Goal: Task Accomplishment & Management: Manage account settings

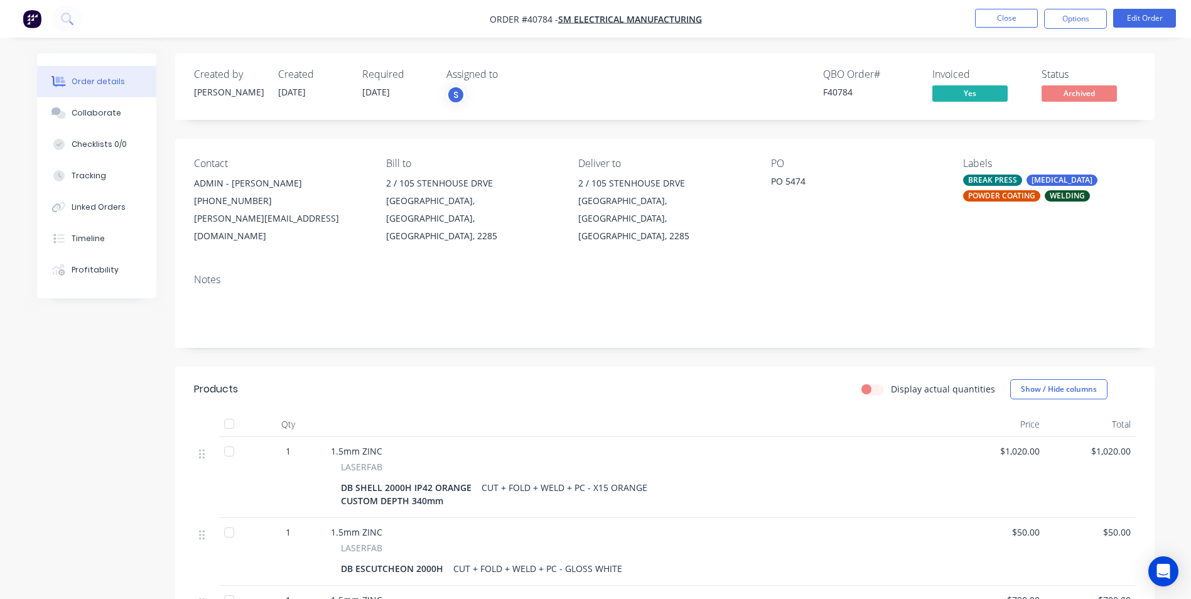
scroll to position [188, 0]
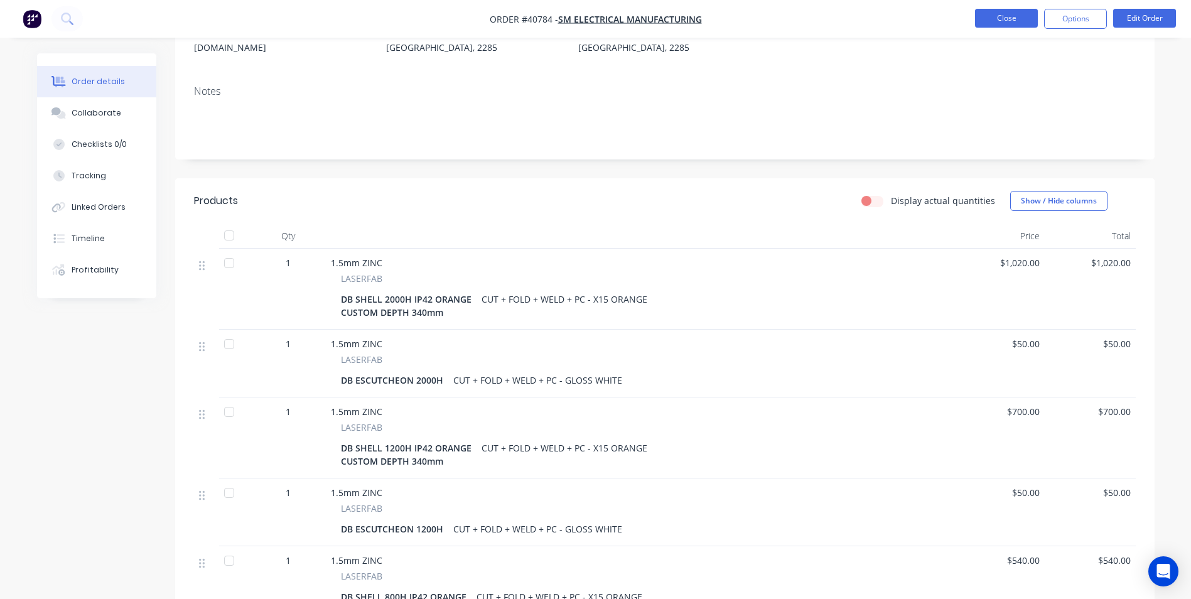
click at [1001, 14] on button "Close" at bounding box center [1006, 18] width 63 height 19
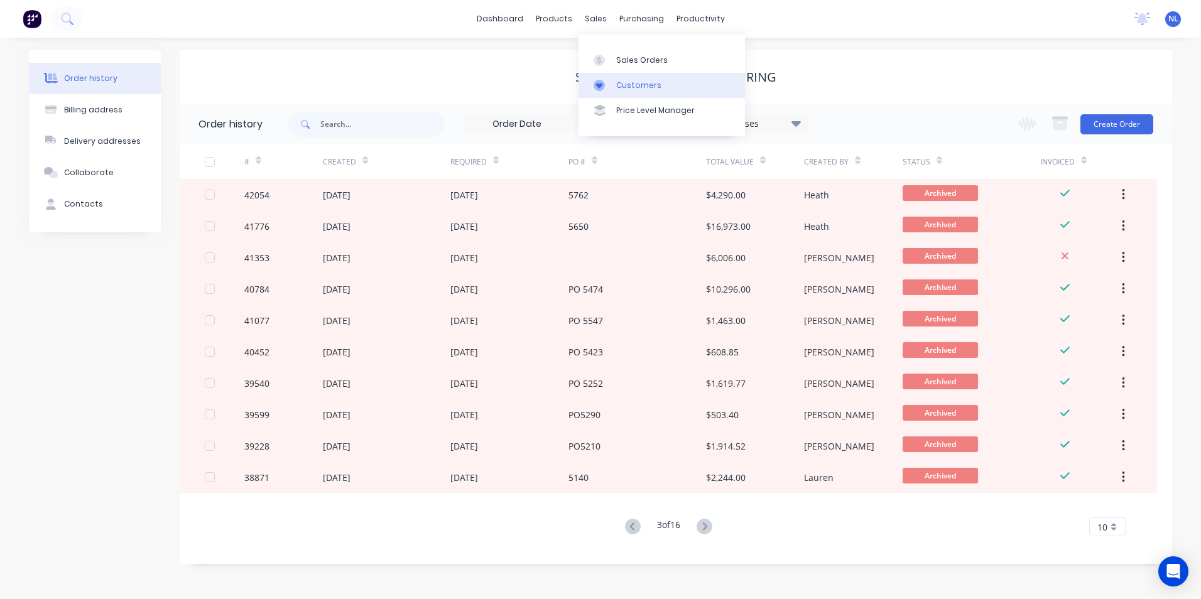
click at [651, 76] on link "Customers" at bounding box center [661, 85] width 166 height 25
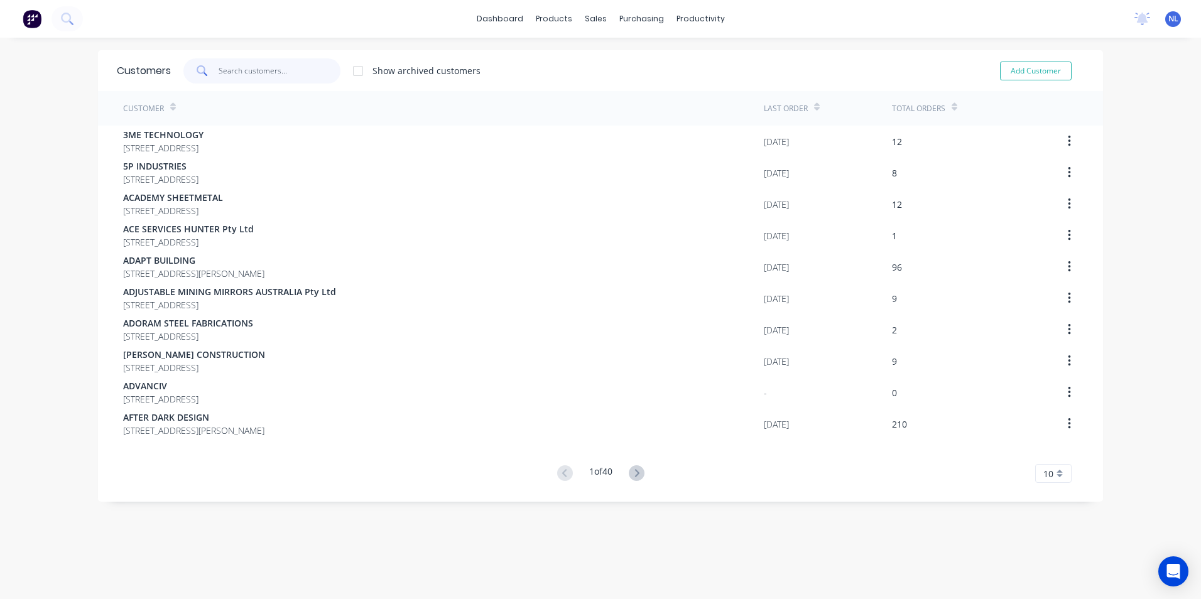
click at [317, 63] on input "text" at bounding box center [280, 70] width 122 height 25
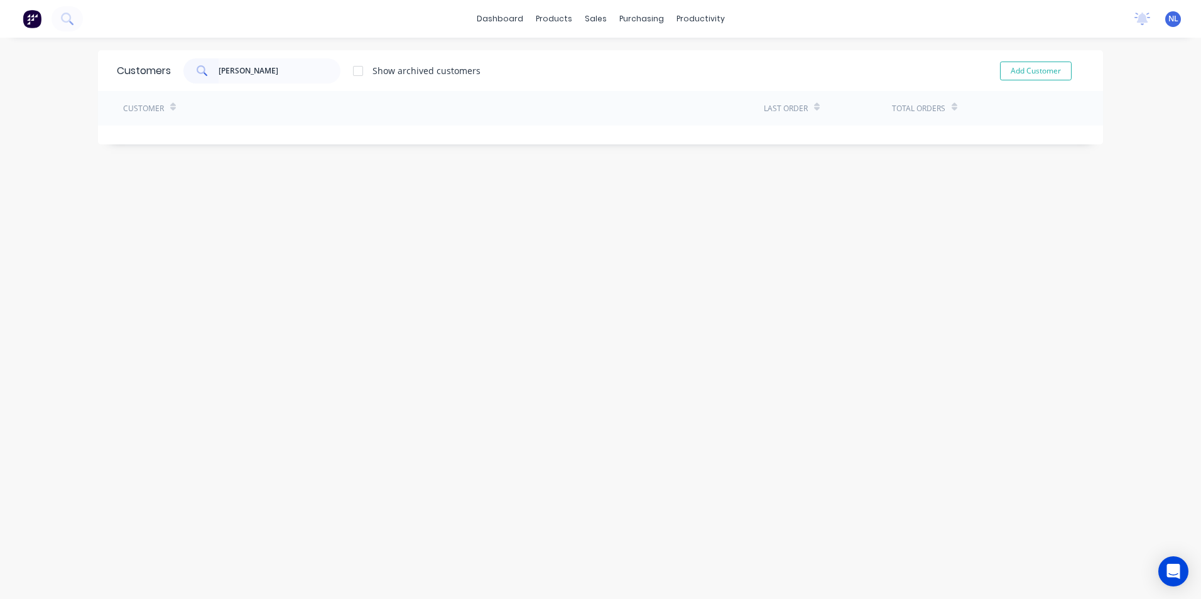
click at [401, 79] on div "[PERSON_NAME] Show archived customers" at bounding box center [326, 70] width 310 height 25
click at [403, 76] on div "Show archived customers" at bounding box center [426, 70] width 108 height 13
click at [350, 73] on div at bounding box center [357, 70] width 25 height 25
click at [264, 78] on input "[PERSON_NAME]" at bounding box center [280, 70] width 122 height 25
drag, startPoint x: 266, startPoint y: 75, endPoint x: 180, endPoint y: 76, distance: 86.0
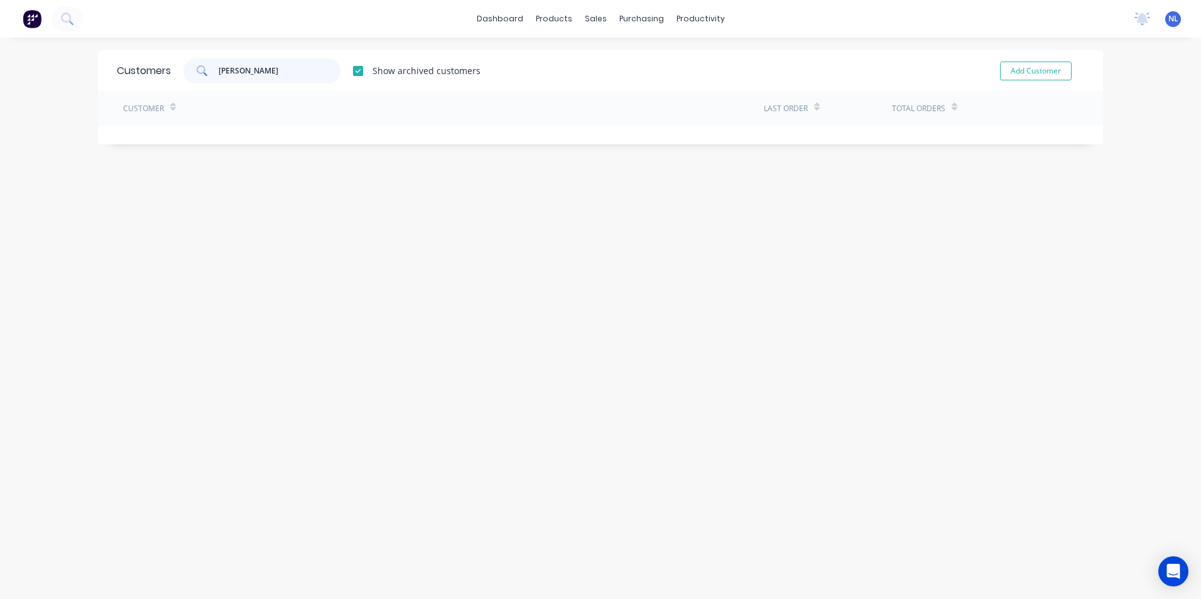
click at [183, 76] on div "[PERSON_NAME]" at bounding box center [261, 70] width 157 height 25
type input "[PERSON_NAME] engineering"
click at [570, 24] on div "products" at bounding box center [553, 18] width 49 height 19
click at [42, 21] on button at bounding box center [32, 18] width 26 height 25
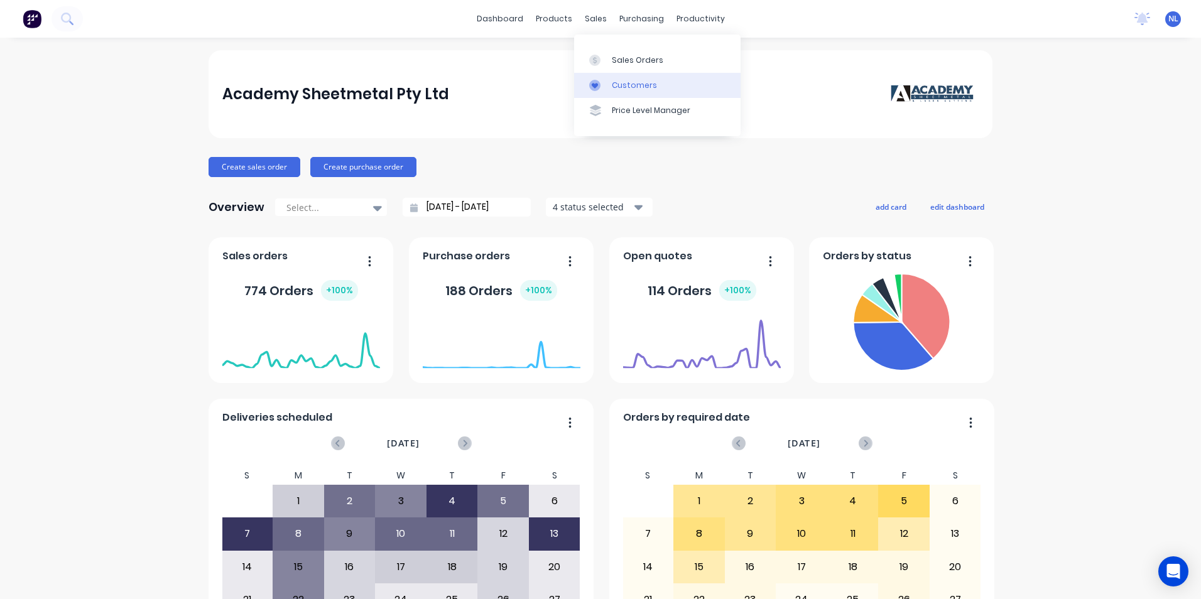
click at [618, 87] on div "Customers" at bounding box center [634, 85] width 45 height 11
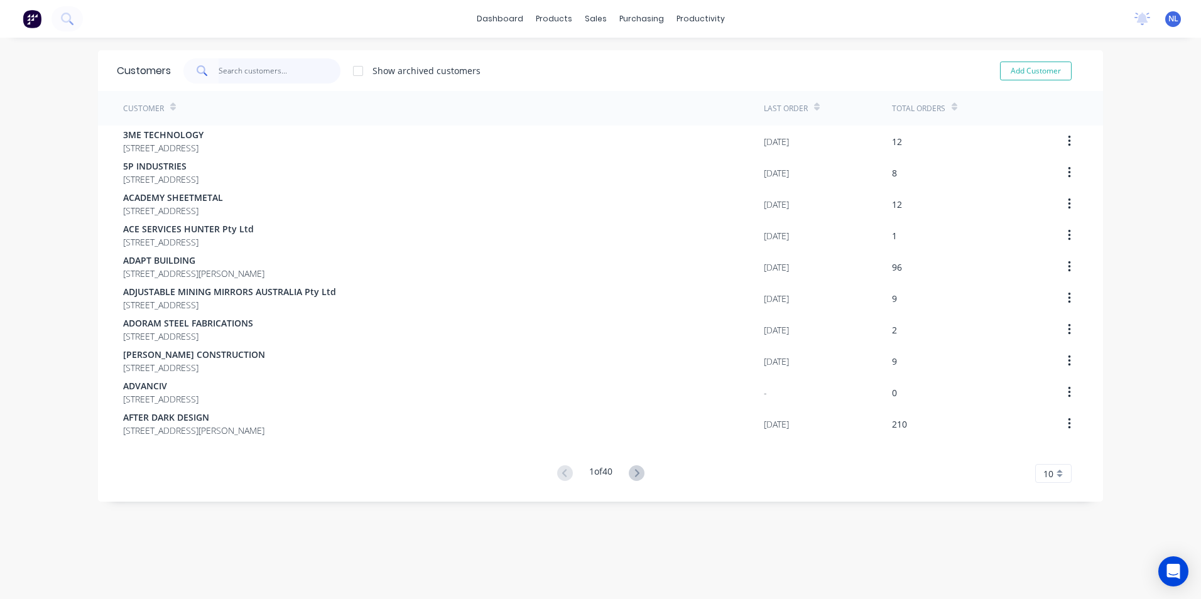
click at [274, 73] on input "text" at bounding box center [280, 70] width 122 height 25
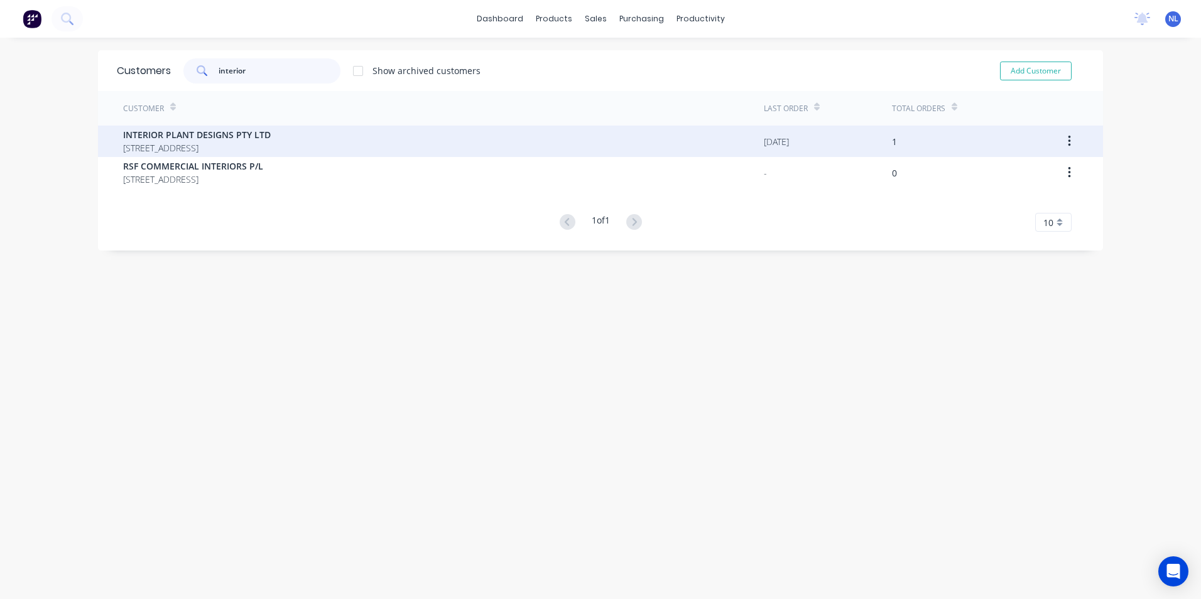
type input "interior"
click at [411, 138] on div "INTERIOR PLANT DESIGNS PTY LTD [STREET_ADDRESS]" at bounding box center [443, 141] width 641 height 31
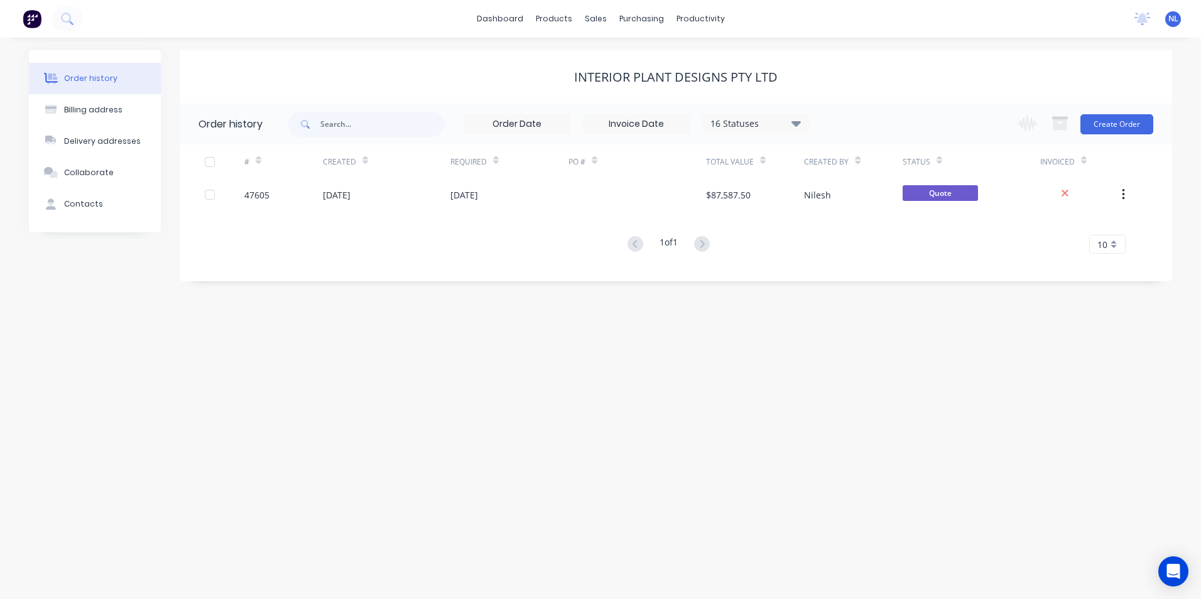
click at [754, 129] on div "16 Statuses" at bounding box center [756, 124] width 106 height 14
click at [847, 295] on div "Archived" at bounding box center [781, 300] width 157 height 25
click at [838, 297] on div "Archived" at bounding box center [781, 300] width 157 height 25
click at [859, 293] on label at bounding box center [859, 293] width 0 height 0
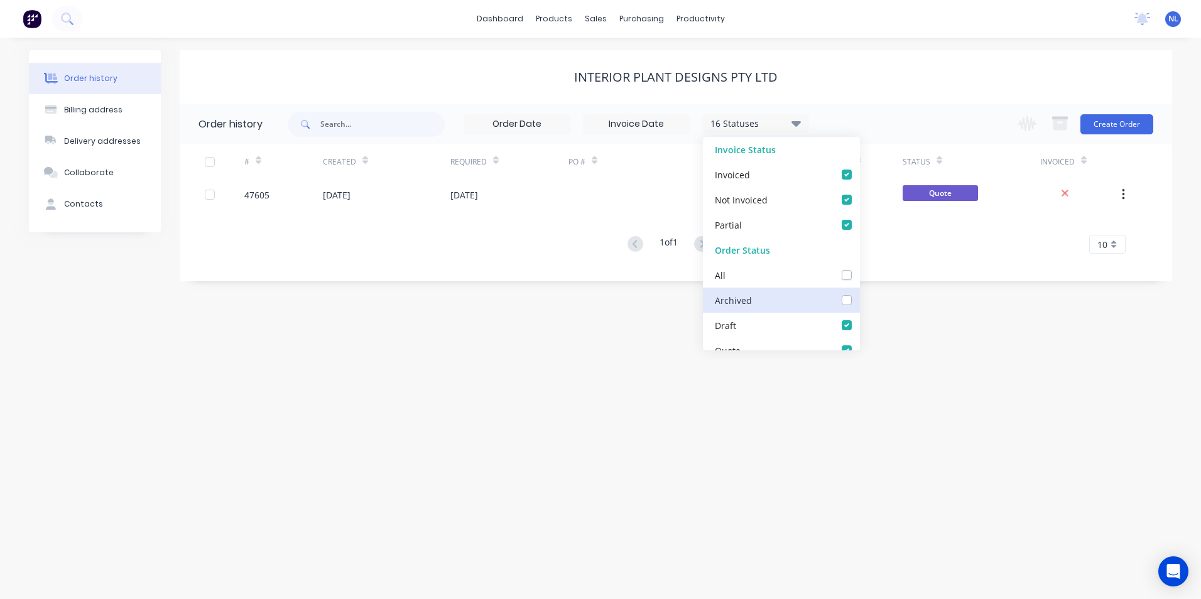
click at [859, 296] on input "checkbox" at bounding box center [864, 299] width 10 height 12
checkbox input "true"
click at [928, 297] on div "Order history Billing address Delivery addresses Collaborate Contacts INTERIOR …" at bounding box center [600, 318] width 1201 height 561
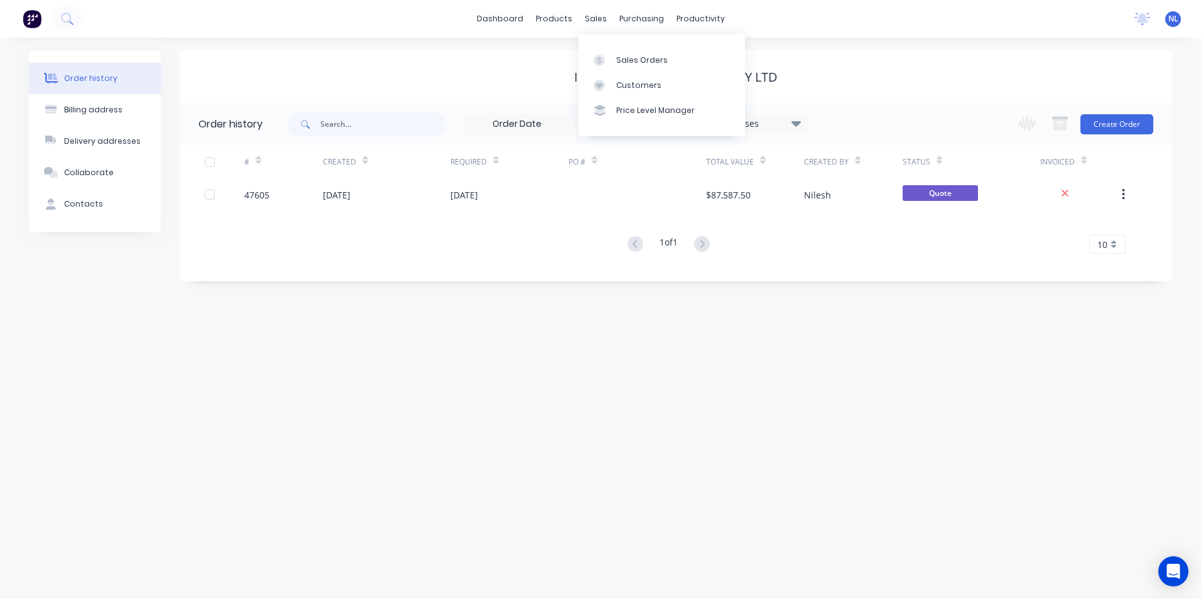
click at [841, 111] on div "17 Statuses Invoice Status Invoiced Not Invoiced Partial Order Status All Archi…" at bounding box center [730, 124] width 884 height 41
click at [758, 117] on div "17 Statuses" at bounding box center [756, 124] width 106 height 14
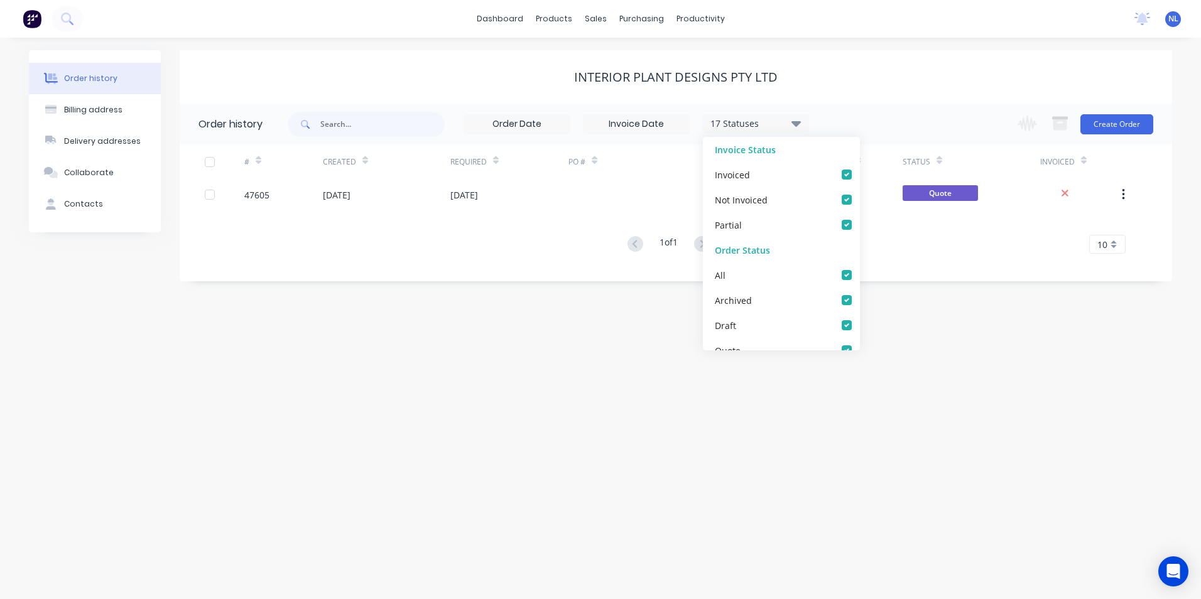
click at [898, 126] on div "17 Statuses Invoice Status Invoiced Not Invoiced Partial Order Status All Archi…" at bounding box center [730, 124] width 884 height 41
drag, startPoint x: 992, startPoint y: 95, endPoint x: 835, endPoint y: 68, distance: 158.8
click at [942, 89] on div "INTERIOR PLANT DESIGNS PTY LTD" at bounding box center [676, 76] width 992 height 53
click at [36, 24] on img at bounding box center [32, 18] width 19 height 19
